Goal: Transaction & Acquisition: Purchase product/service

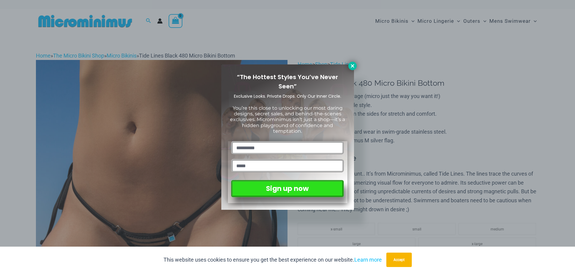
click at [351, 67] on icon at bounding box center [352, 65] width 3 height 3
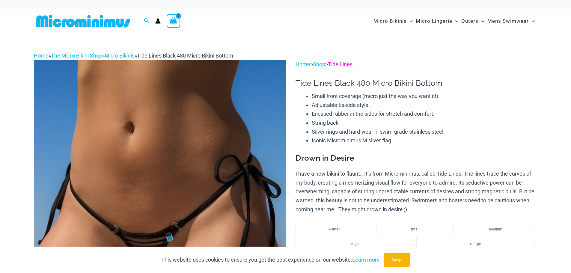
click at [345, 65] on link "Tide Lines" at bounding box center [340, 64] width 25 height 6
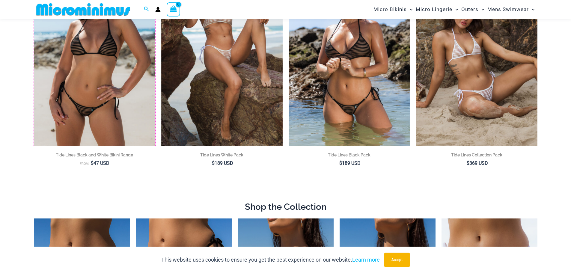
scroll to position [97, 0]
